Goal: Find contact information: Find contact information

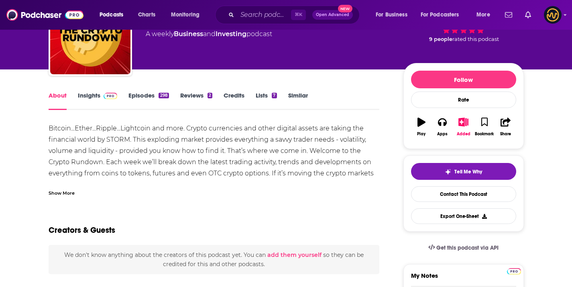
scroll to position [74, 0]
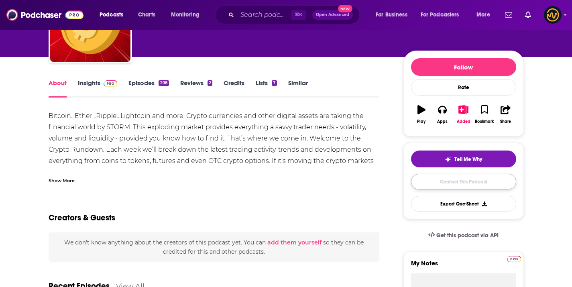
click at [450, 184] on link "Contact This Podcast" at bounding box center [463, 182] width 105 height 16
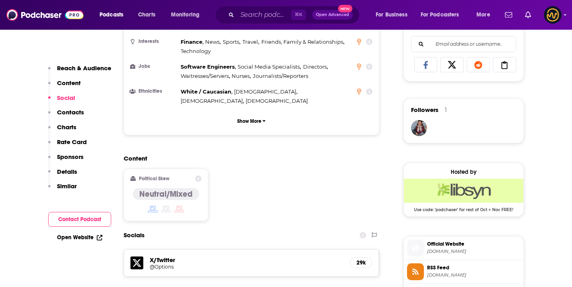
scroll to position [516, 0]
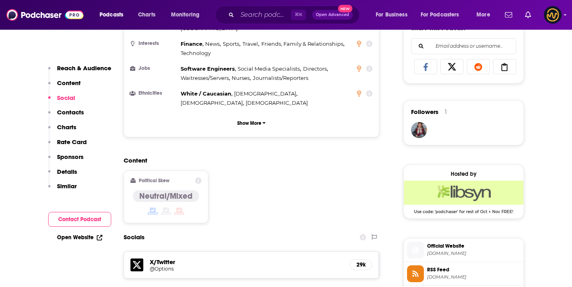
click at [280, 1] on div "Podcasts Charts Monitoring ⌘ K Open Advanced New For Business For Podcasters Mo…" at bounding box center [286, 15] width 572 height 30
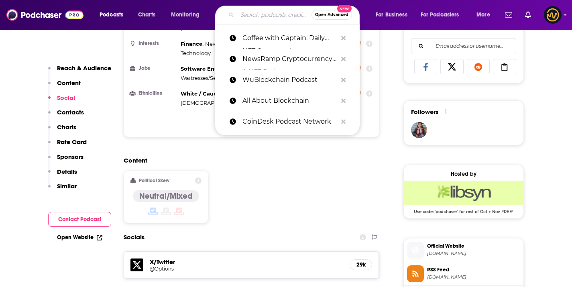
click at [268, 11] on input "Search podcasts, credits, & more..." at bounding box center [274, 14] width 74 height 13
paste input "Liquid Culture"
type input "Liquid Culture"
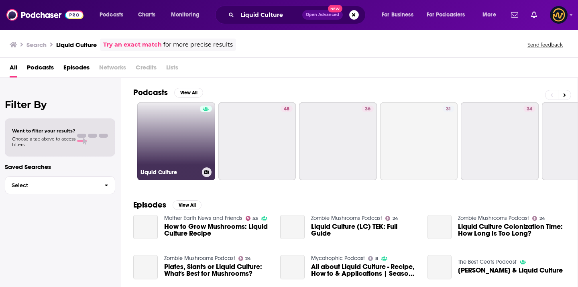
click at [165, 164] on link "Liquid Culture" at bounding box center [176, 141] width 78 height 78
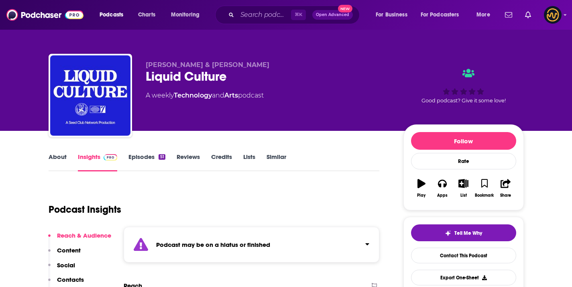
click at [152, 66] on span "Ben Roy & Natalie Mullins" at bounding box center [208, 65] width 124 height 8
drag, startPoint x: 146, startPoint y: 65, endPoint x: 252, endPoint y: 65, distance: 106.7
click at [252, 65] on p "Ben Roy & Natalie Mullins" at bounding box center [268, 65] width 245 height 8
copy span "Ben Roy & Natalie Mullins"
click at [254, 22] on div "⌘ K Open Advanced New" at bounding box center [287, 15] width 144 height 18
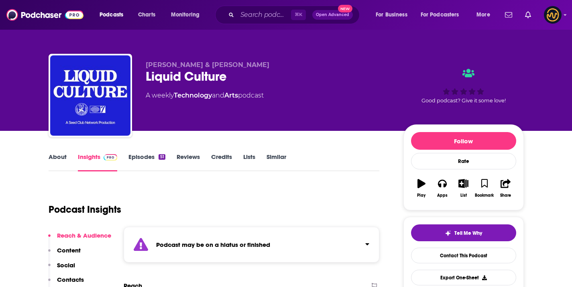
click at [254, 22] on div "⌘ K Open Advanced New" at bounding box center [287, 15] width 144 height 18
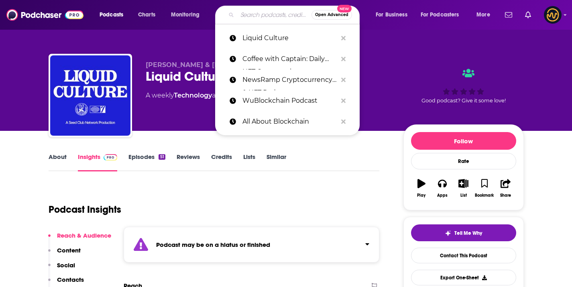
click at [254, 16] on input "Search podcasts, credits, & more..." at bounding box center [274, 14] width 74 height 13
click at [265, 13] on input "Search podcasts, credits, & more..." at bounding box center [274, 14] width 74 height 13
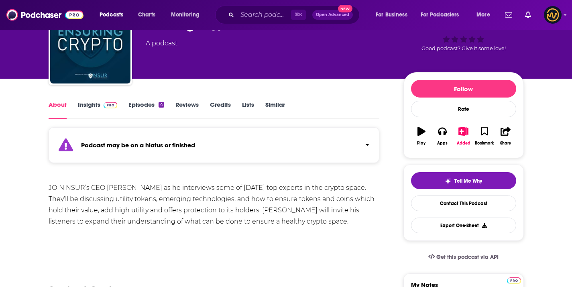
scroll to position [54, 0]
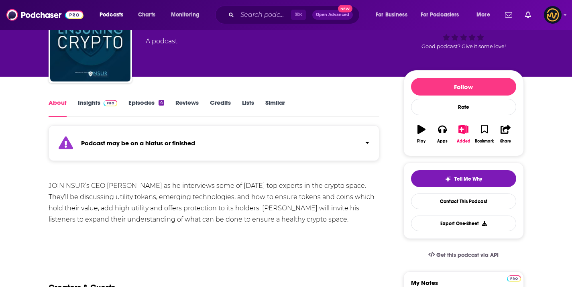
click at [151, 101] on link "Episodes 4" at bounding box center [145, 108] width 35 height 18
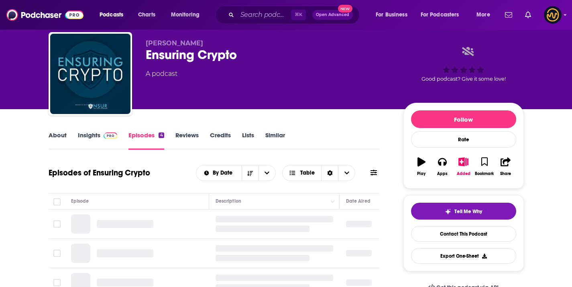
scroll to position [38, 0]
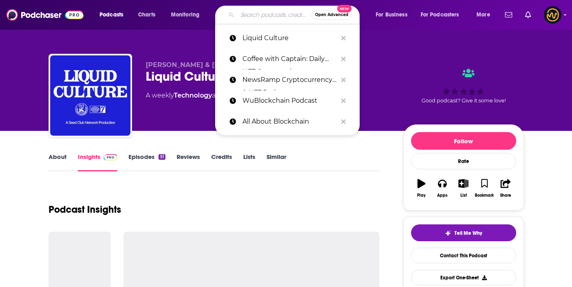
click at [243, 19] on input "Search podcasts, credits, & more..." at bounding box center [274, 14] width 74 height 13
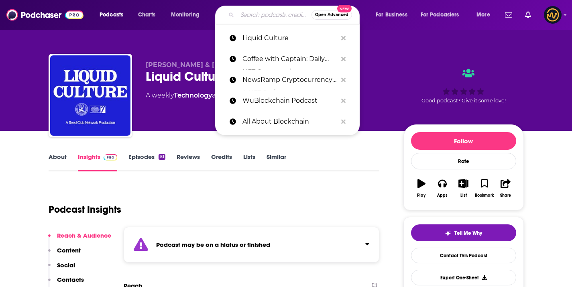
paste input "v"
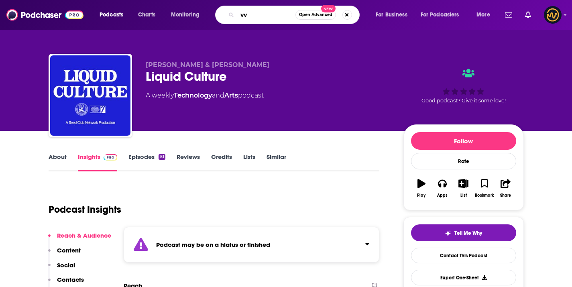
type input "v"
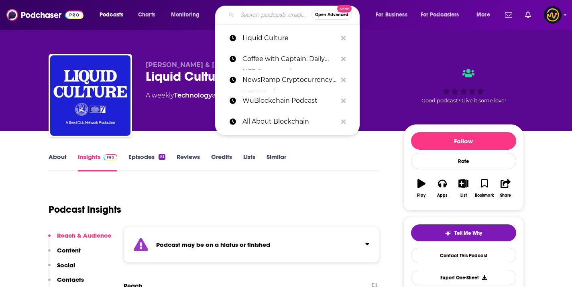
paste input "Search podcasts, credits, & more..."
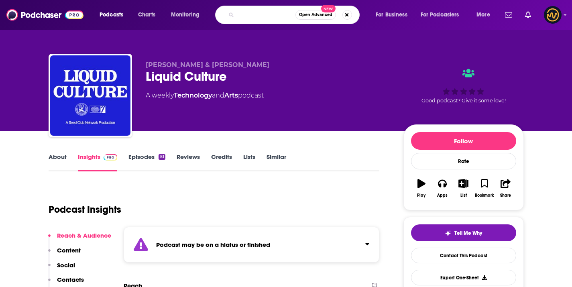
paste input "ETH Daily - Ethereum News"
type input "ETH Daily - Ethereum News"
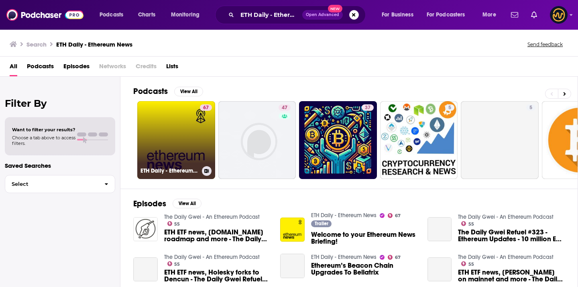
click at [171, 145] on link "67 ETH Daily - Ethereum News" at bounding box center [176, 140] width 78 height 78
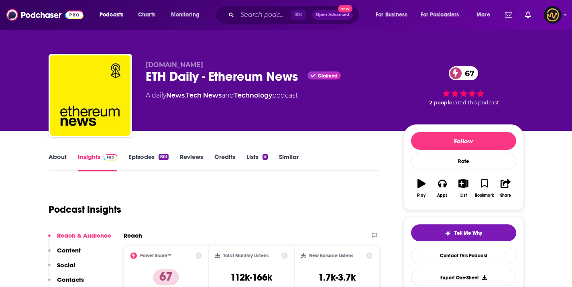
click at [182, 0] on div "Podcasts Charts Monitoring ⌘ K Open Advanced New For Business For Podcasters Mo…" at bounding box center [286, 15] width 572 height 30
drag, startPoint x: 144, startPoint y: 64, endPoint x: 184, endPoint y: 67, distance: 40.3
click at [184, 67] on div "ethdaily.io ETH Daily - Ethereum News Claimed 67 A daily News , Tech News and T…" at bounding box center [286, 97] width 475 height 87
copy span "ethdaily.io"
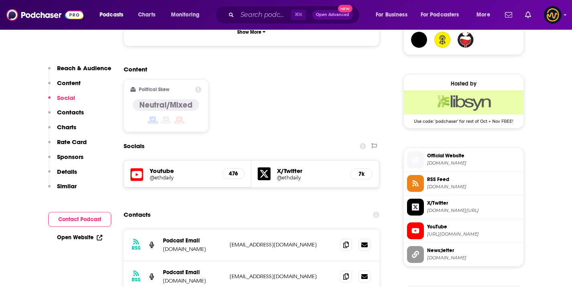
scroll to position [607, 0]
click at [347, 241] on icon at bounding box center [346, 244] width 6 height 6
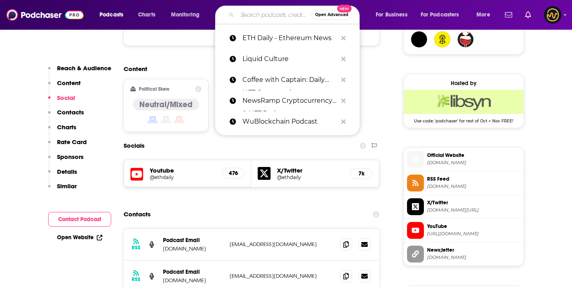
click at [264, 14] on input "Search podcasts, credits, & more..." at bounding box center [274, 14] width 74 height 13
paste input "The Daily Gwei - An Ethereum Podcast"
type input "The Daily Gwei - An Ethereum Podcast"
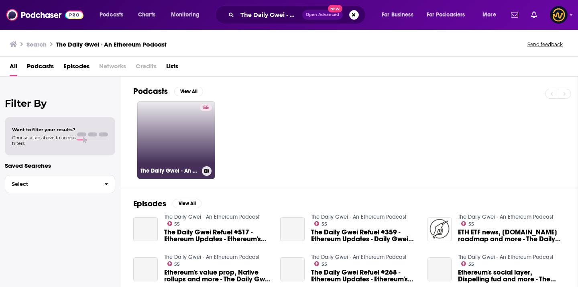
click at [197, 127] on link "55 The Daily Gwei - An Ethereum Podcast" at bounding box center [176, 140] width 78 height 78
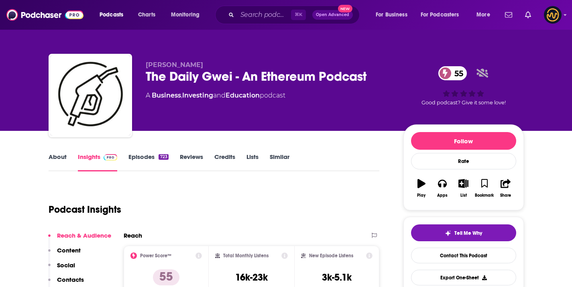
drag, startPoint x: 137, startPoint y: 65, endPoint x: 221, endPoint y: 66, distance: 83.8
click at [221, 66] on div "Anthony Sassano The Daily Gwei - An Ethereum Podcast 55 A Business , Investing …" at bounding box center [286, 97] width 475 height 87
copy span "Anthony Sassano"
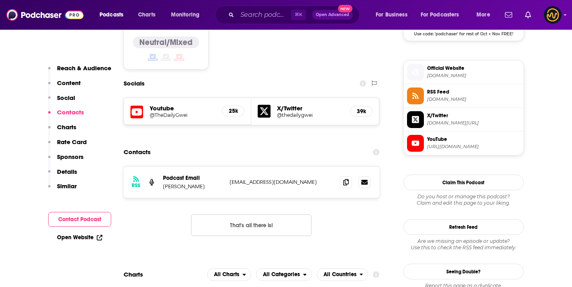
scroll to position [738, 0]
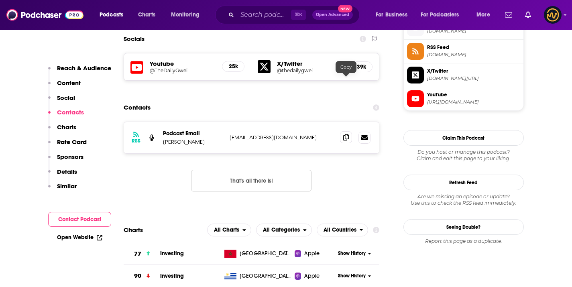
click at [342, 131] on span at bounding box center [346, 137] width 12 height 12
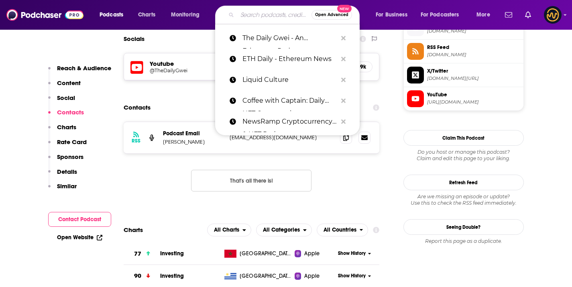
click at [250, 10] on input "Search podcasts, credits, & more..." at bounding box center [274, 14] width 74 height 13
paste input "Next in Crypto: Daily Insights on Bitcoin, Ethereum, DeFi & Web3"
type input "Next in Crypto: Daily Insights on Bitcoin, Ethereum, DeFi & Web3"
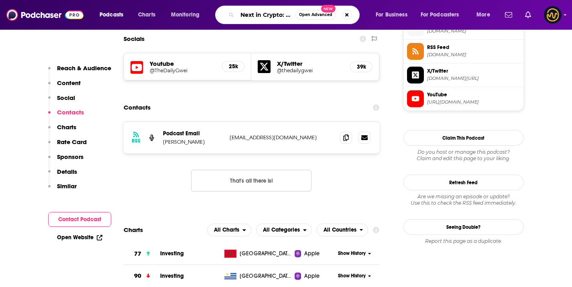
scroll to position [0, 139]
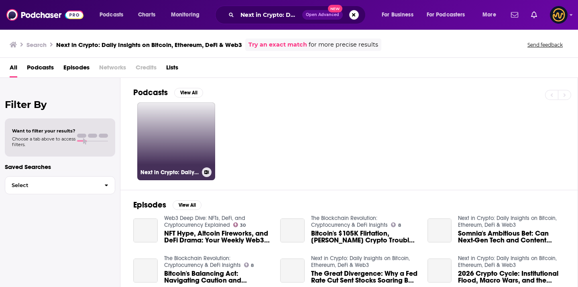
click at [196, 132] on link "Next in Crypto: Daily Insights on Bitcoin, Ethereum, DeFi & Web3" at bounding box center [176, 141] width 78 height 78
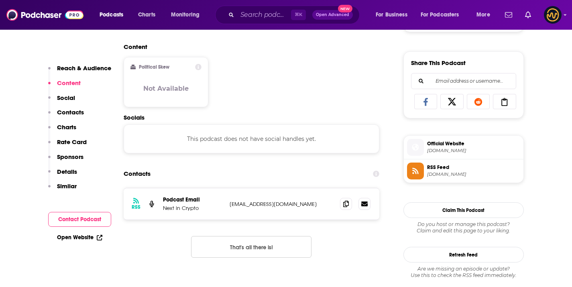
scroll to position [483, 0]
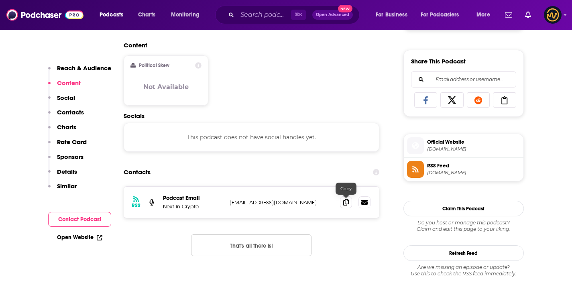
click at [352, 201] on div at bounding box center [355, 202] width 30 height 12
click at [345, 201] on icon at bounding box center [346, 202] width 6 height 6
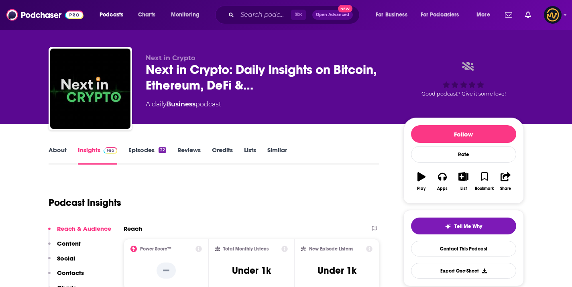
scroll to position [0, 0]
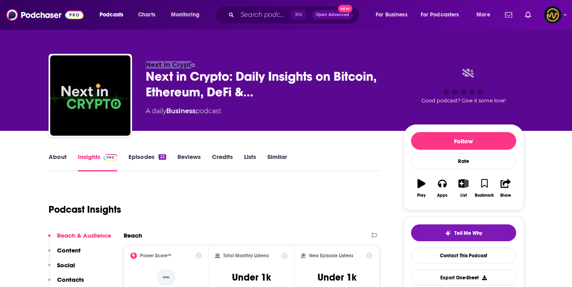
drag, startPoint x: 134, startPoint y: 65, endPoint x: 190, endPoint y: 62, distance: 56.2
click at [190, 62] on div "Next in Crypto Next in Crypto: Daily Insights on Bitcoin, Ethereum, DeFi &… A d…" at bounding box center [286, 97] width 475 height 87
click at [162, 66] on span "Next in Crypto" at bounding box center [170, 65] width 49 height 8
drag, startPoint x: 145, startPoint y: 65, endPoint x: 202, endPoint y: 65, distance: 57.0
click at [202, 65] on p "Next in Crypto" at bounding box center [268, 65] width 245 height 8
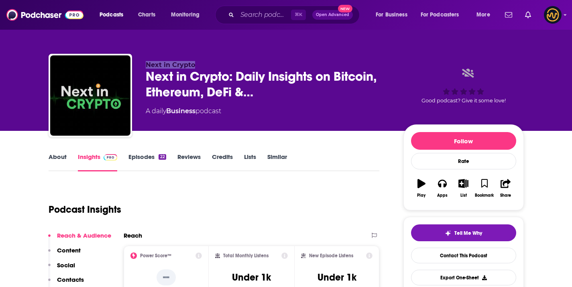
copy span "Next in Crypto"
click at [262, 8] on div "⌘ K Open Advanced New" at bounding box center [287, 15] width 144 height 18
click at [262, 10] on input "Search podcasts, credits, & more..." at bounding box center [264, 14] width 54 height 13
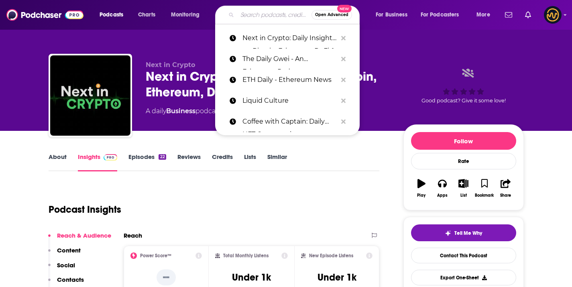
paste input "Crypto Made Easy by Zypto"
type input "Crypto Made Easy by Zypto"
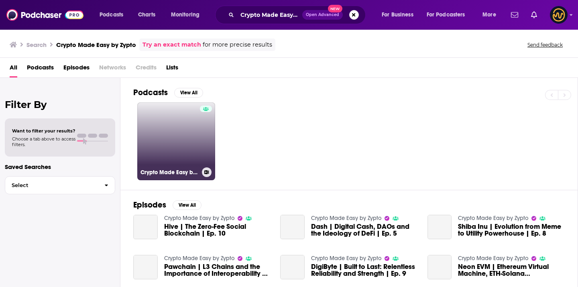
click at [176, 148] on link "Crypto Made Easy by Zypto" at bounding box center [176, 141] width 78 height 78
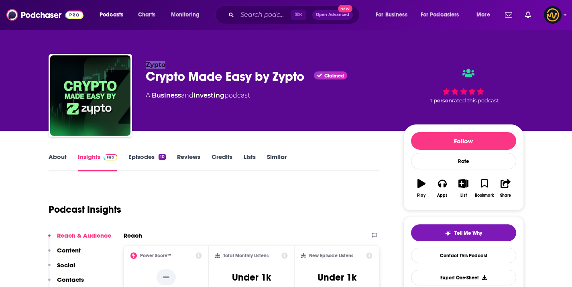
drag, startPoint x: 140, startPoint y: 61, endPoint x: 191, endPoint y: 50, distance: 52.5
click at [190, 56] on div "Zypto Crypto Made Easy by Zypto Claimed A Business and Investing podcast 1 pers…" at bounding box center [286, 97] width 475 height 87
copy span "Zypto"
drag, startPoint x: 141, startPoint y: 65, endPoint x: 176, endPoint y: 63, distance: 35.3
click at [176, 63] on div "Zypto Crypto Made Easy by Zypto Claimed A Business and Investing podcast 1 pers…" at bounding box center [286, 97] width 475 height 87
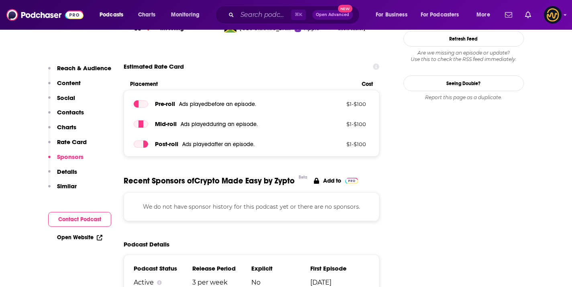
scroll to position [655, 0]
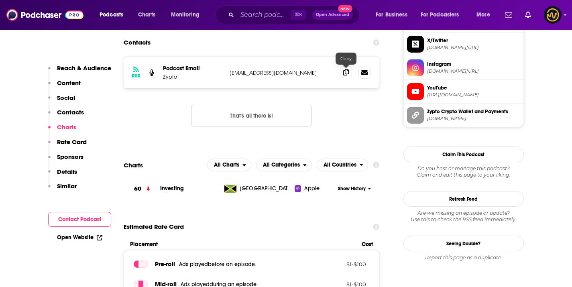
click at [344, 75] on icon at bounding box center [346, 72] width 6 height 6
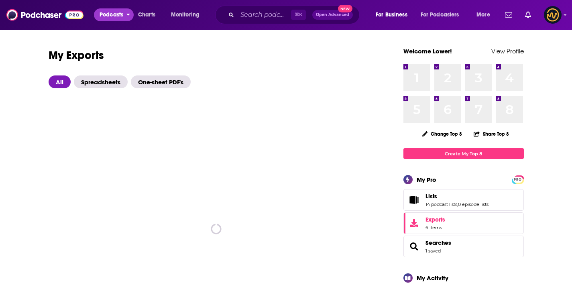
click at [106, 16] on span "Podcasts" at bounding box center [111, 14] width 24 height 11
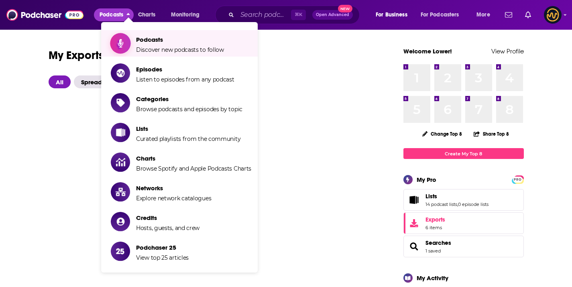
click at [160, 41] on span "Podcasts" at bounding box center [180, 40] width 88 height 8
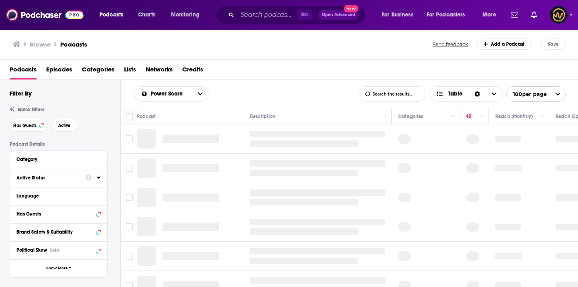
click at [97, 179] on icon at bounding box center [99, 177] width 4 height 6
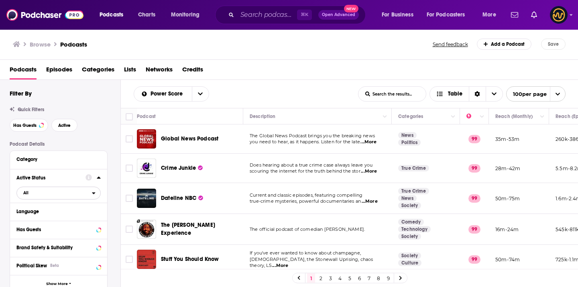
click at [70, 191] on span "All" at bounding box center [54, 192] width 75 height 10
click at [53, 215] on div "Active 410k" at bounding box center [61, 219] width 90 height 13
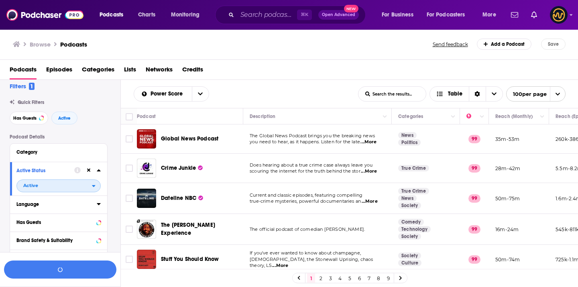
scroll to position [7, 0]
click at [96, 207] on button "Language" at bounding box center [56, 204] width 80 height 10
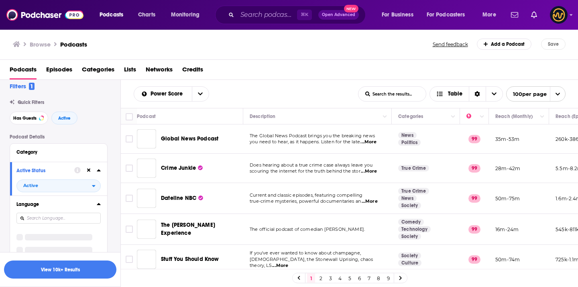
click at [97, 204] on icon at bounding box center [99, 204] width 4 height 6
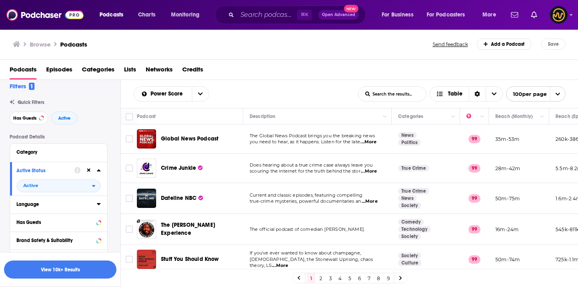
click at [97, 204] on icon at bounding box center [99, 204] width 4 height 6
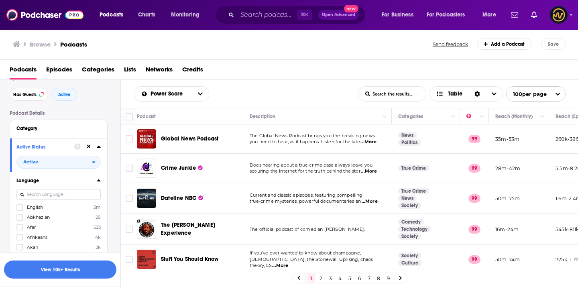
scroll to position [32, 0]
click at [22, 208] on label at bounding box center [19, 206] width 6 height 6
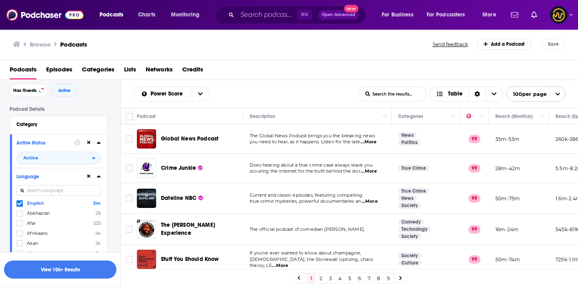
scroll to position [0, 0]
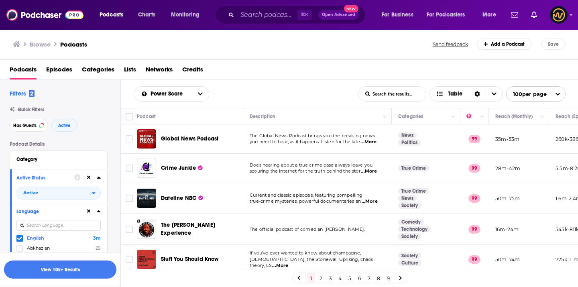
click at [67, 266] on button "View 10k+ Results" at bounding box center [60, 269] width 112 height 18
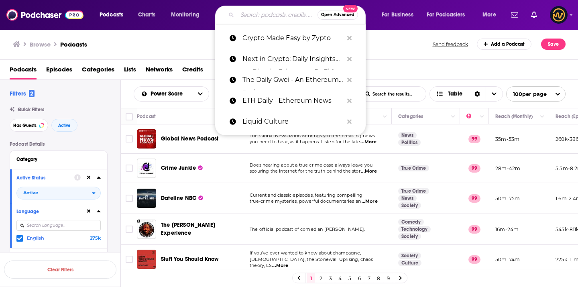
click at [284, 20] on input "Search podcasts, credits, & more..." at bounding box center [277, 14] width 80 height 13
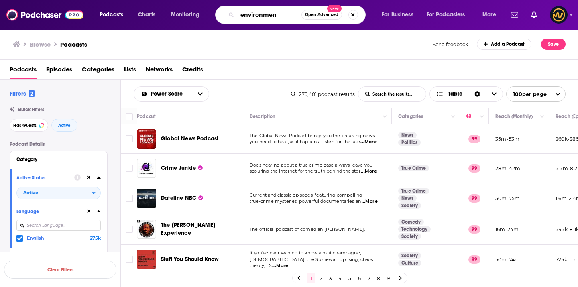
type input "environment"
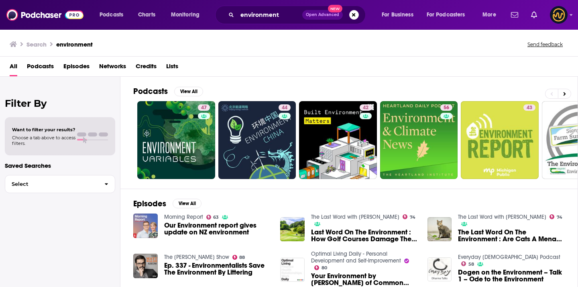
click at [37, 70] on span "Podcasts" at bounding box center [40, 68] width 27 height 16
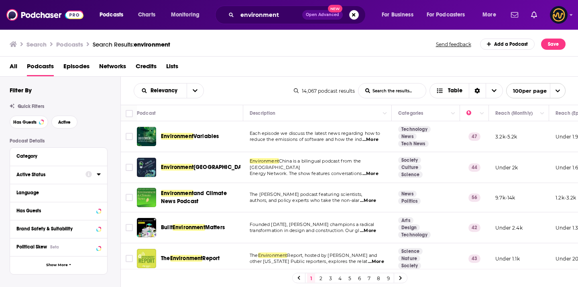
click at [96, 176] on div at bounding box center [92, 174] width 15 height 10
click at [98, 175] on icon at bounding box center [99, 174] width 4 height 2
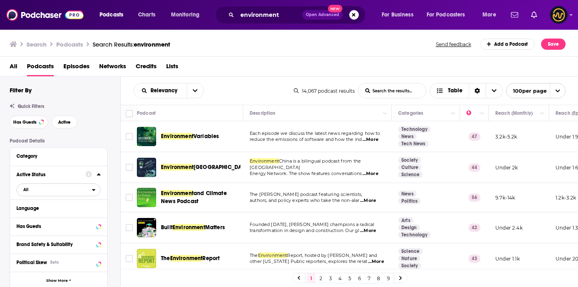
click at [30, 188] on span "All" at bounding box center [54, 189] width 75 height 10
click at [31, 211] on div "Active 2k" at bounding box center [61, 215] width 90 height 13
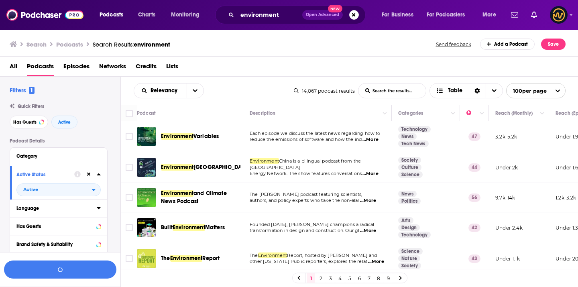
click at [98, 210] on icon at bounding box center [99, 208] width 4 height 6
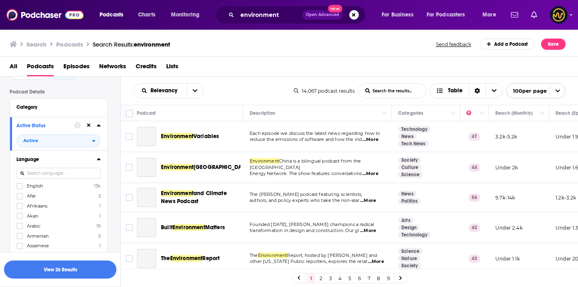
scroll to position [56, 0]
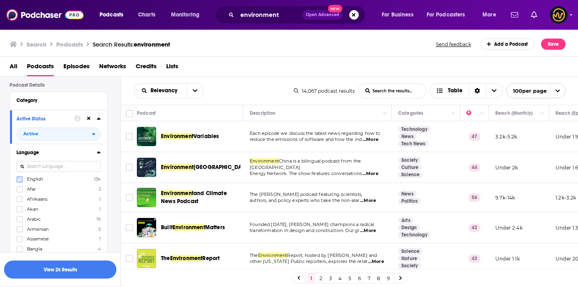
click at [21, 180] on icon at bounding box center [19, 179] width 5 height 5
click at [72, 274] on button "View 2k Results" at bounding box center [60, 269] width 112 height 18
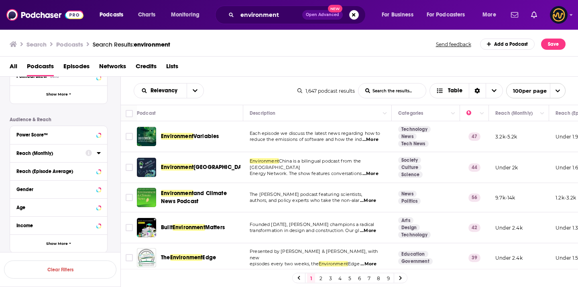
scroll to position [243, 0]
